Goal: Information Seeking & Learning: Learn about a topic

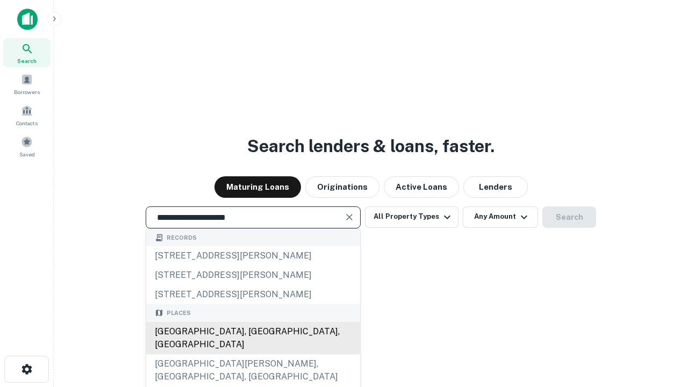
click at [253, 354] on div "[GEOGRAPHIC_DATA], [GEOGRAPHIC_DATA], [GEOGRAPHIC_DATA]" at bounding box center [253, 338] width 214 height 32
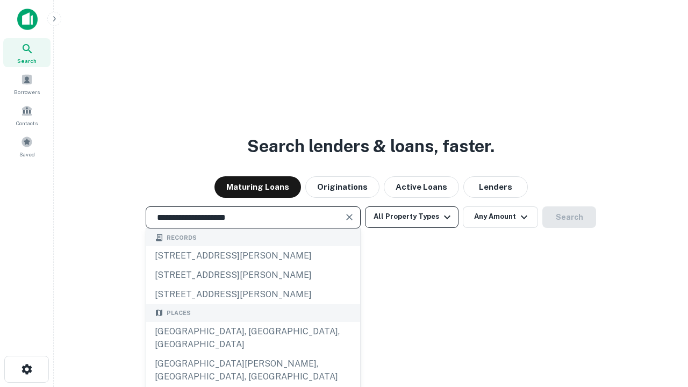
type input "**********"
click at [412, 217] on button "All Property Types" at bounding box center [412, 218] width 94 height 22
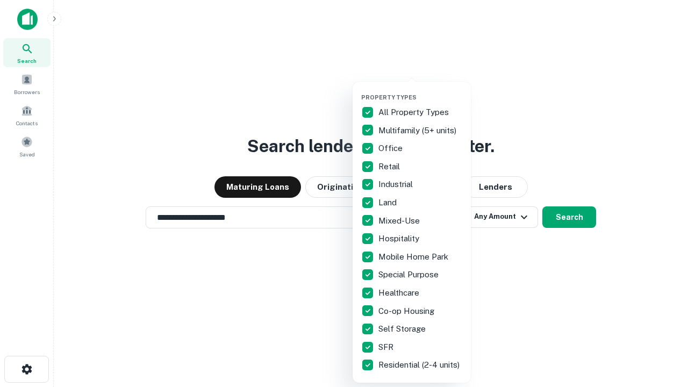
click at [421, 90] on button "button" at bounding box center [420, 90] width 118 height 1
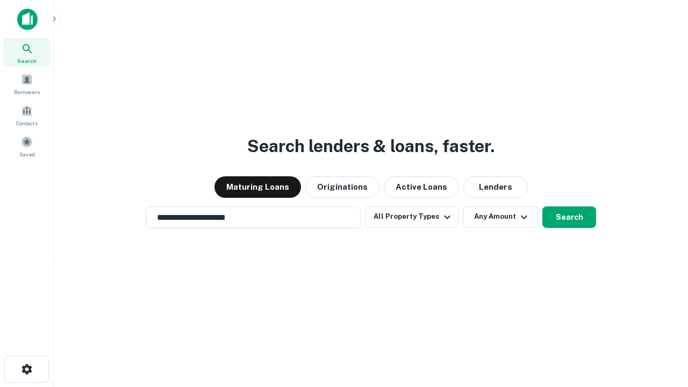
scroll to position [17, 0]
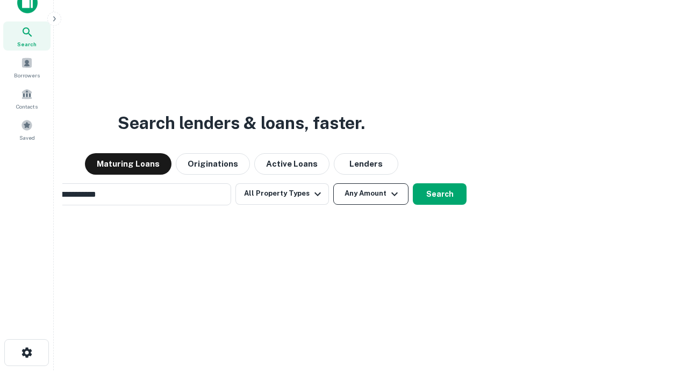
click at [333, 183] on button "Any Amount" at bounding box center [370, 194] width 75 height 22
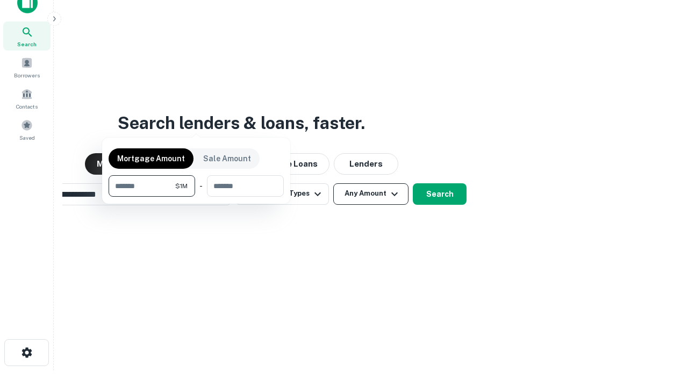
scroll to position [17, 0]
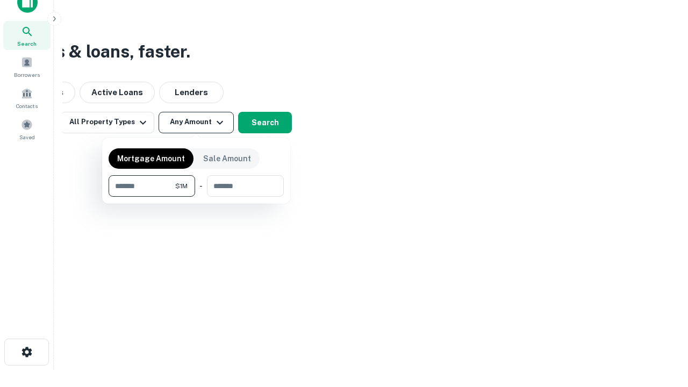
type input "*******"
click at [196, 197] on button "button" at bounding box center [196, 197] width 175 height 1
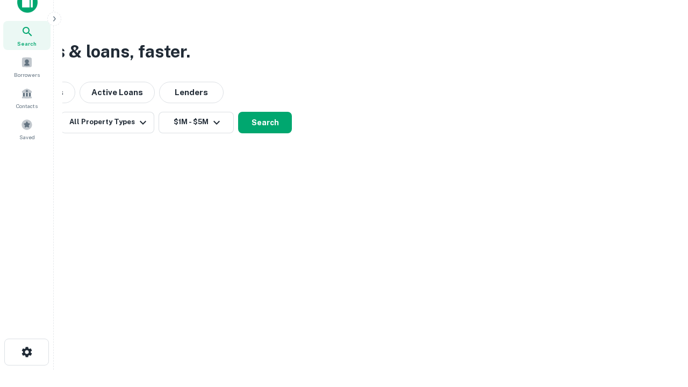
scroll to position [17, 0]
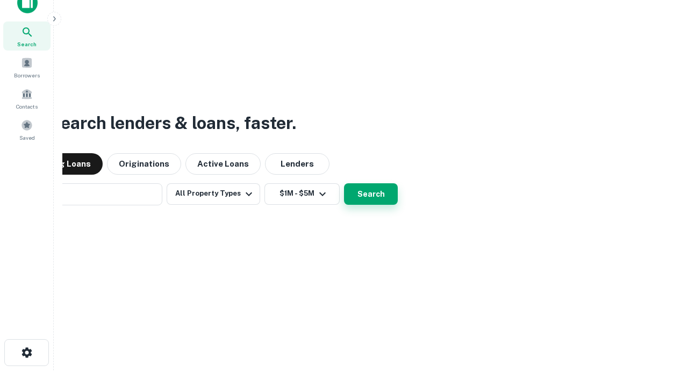
click at [344, 183] on button "Search" at bounding box center [371, 194] width 54 height 22
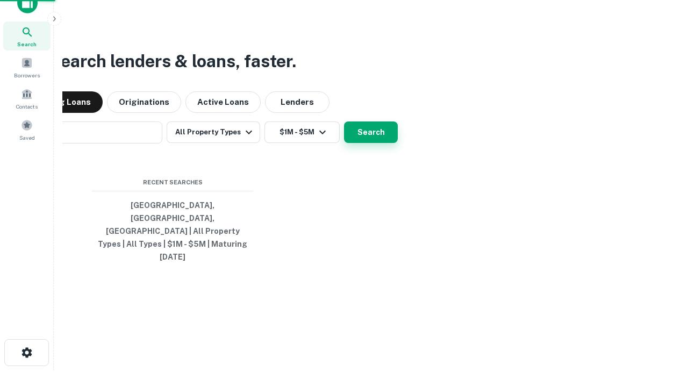
scroll to position [17, 0]
